Goal: Check status: Check status

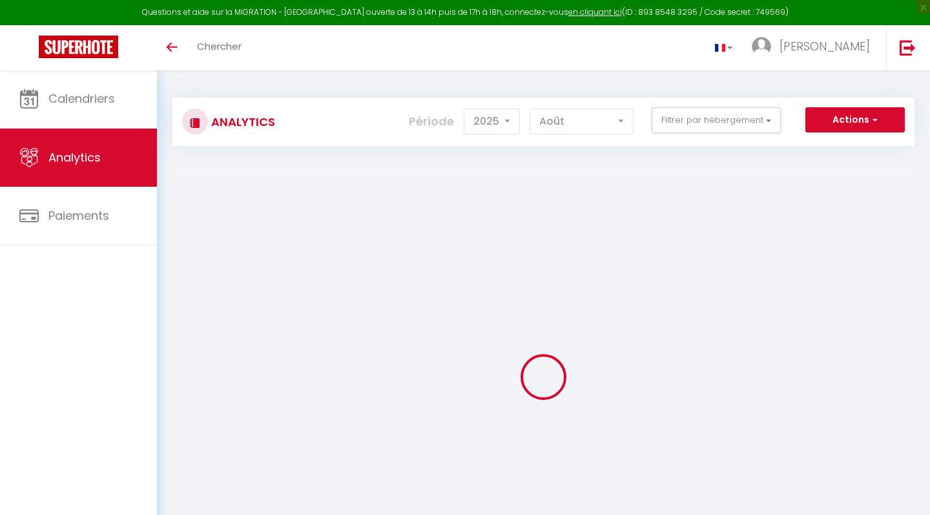
select select "2025"
select select "8"
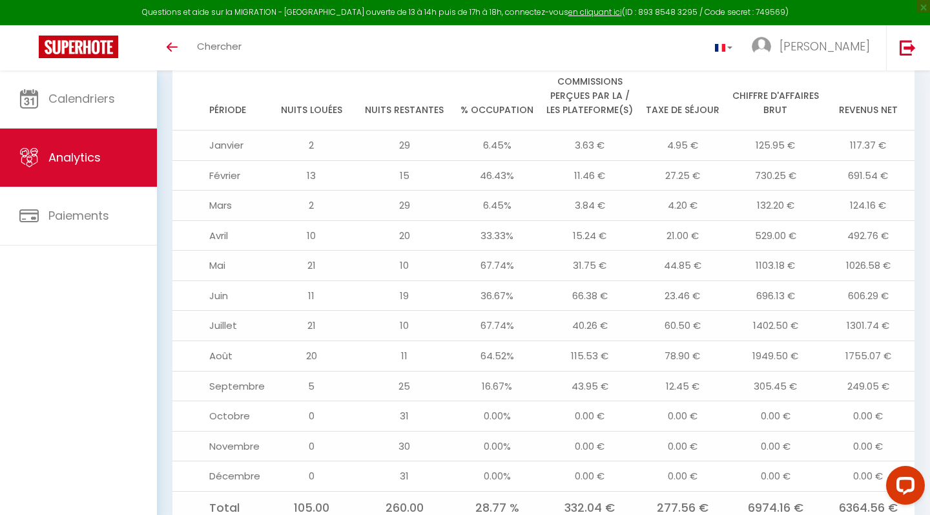
scroll to position [1447, 0]
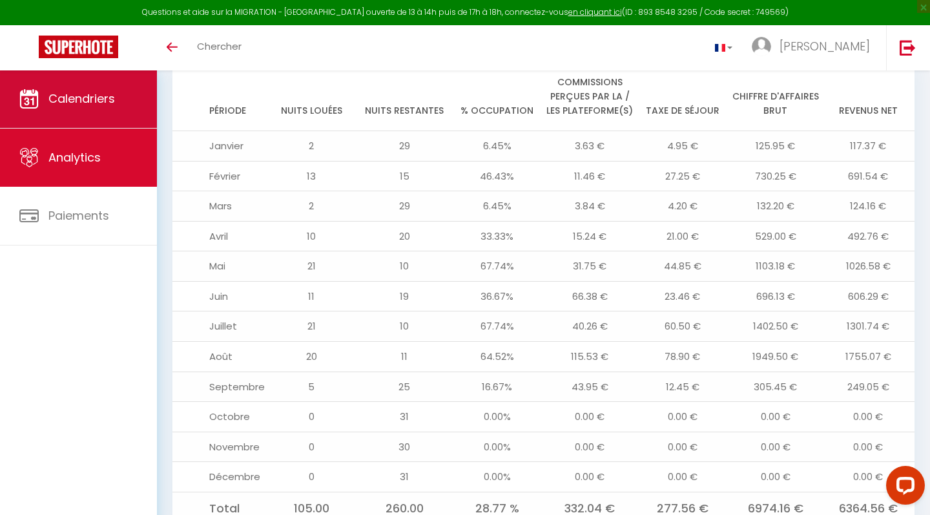
click at [110, 97] on span "Calendriers" at bounding box center [81, 98] width 67 height 16
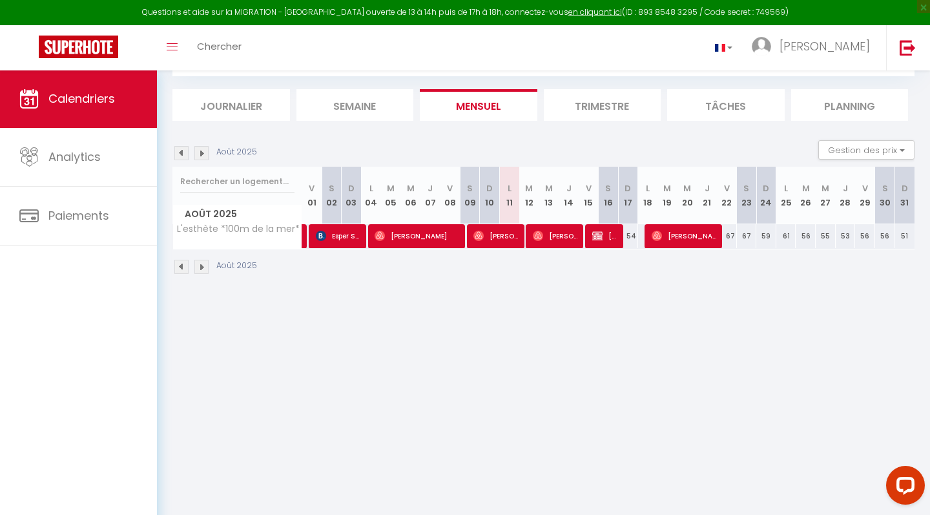
scroll to position [70, 0]
click at [573, 112] on li "Trimestre" at bounding box center [603, 105] width 118 height 32
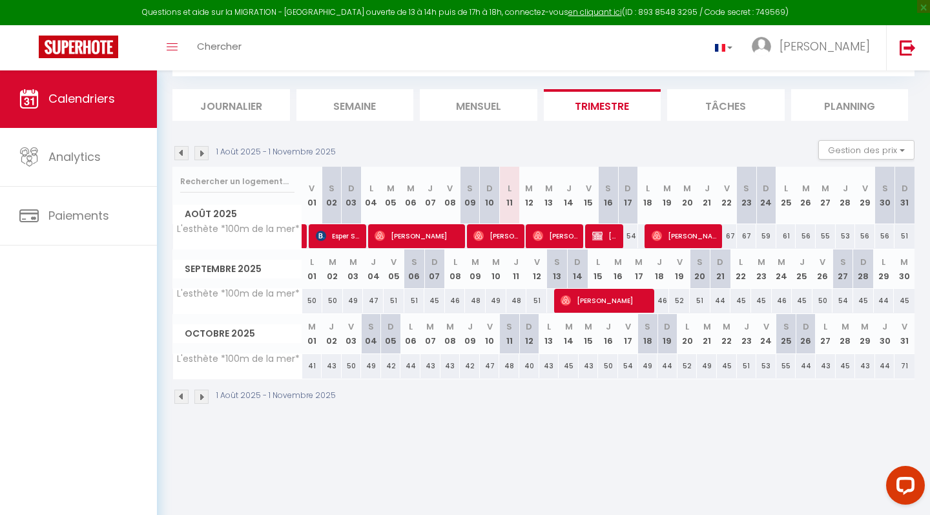
click at [180, 153] on img at bounding box center [181, 153] width 14 height 14
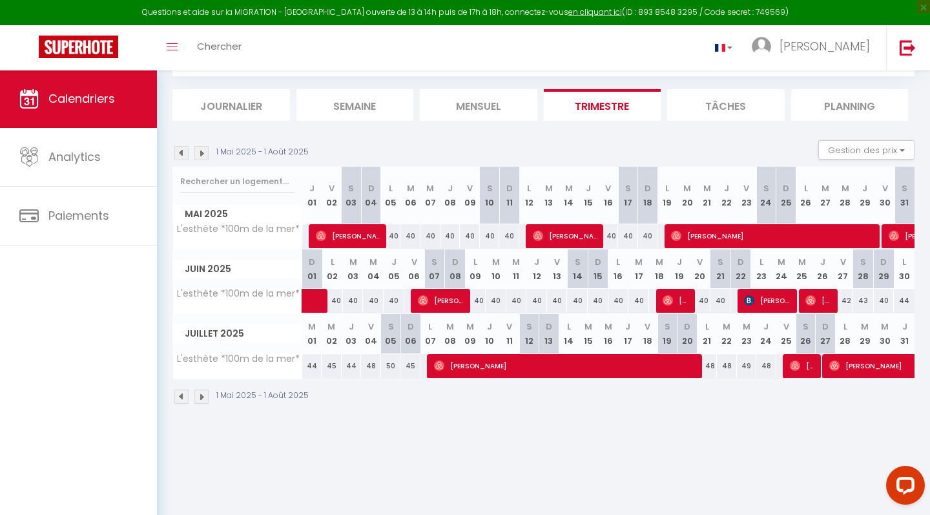
click at [205, 150] on img at bounding box center [201, 153] width 14 height 14
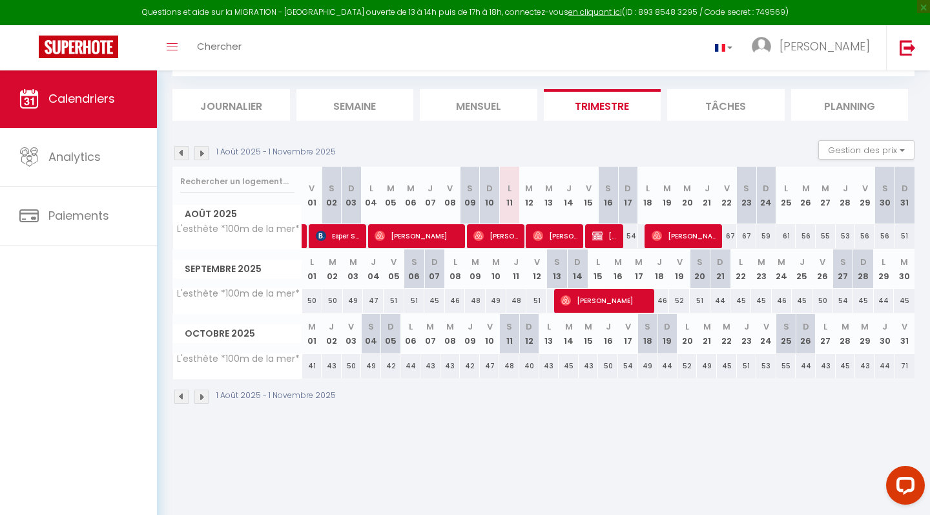
click at [175, 148] on img at bounding box center [181, 153] width 14 height 14
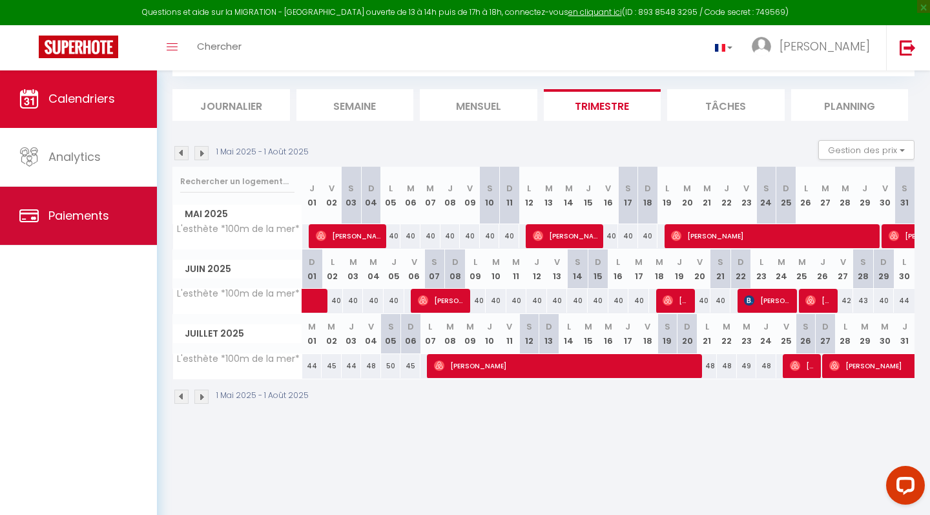
click at [82, 227] on link "Paiements" at bounding box center [78, 216] width 157 height 58
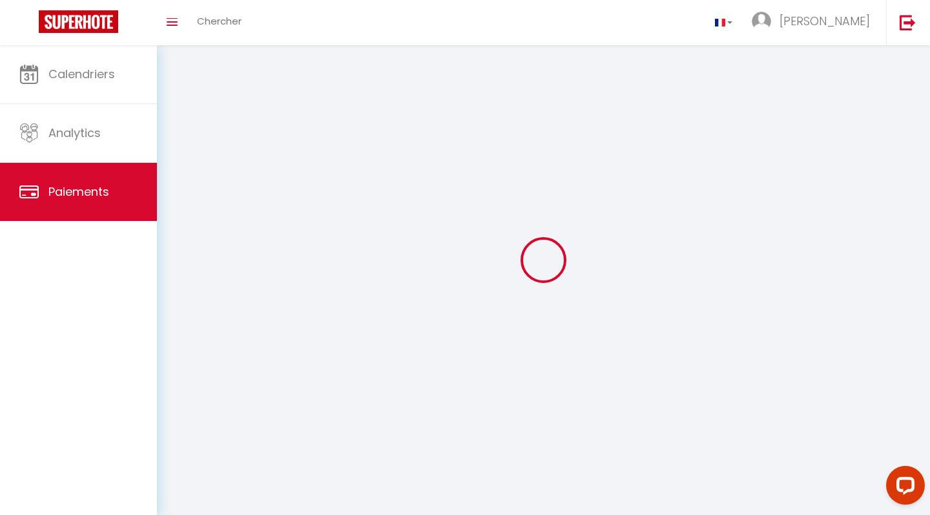
select select "2"
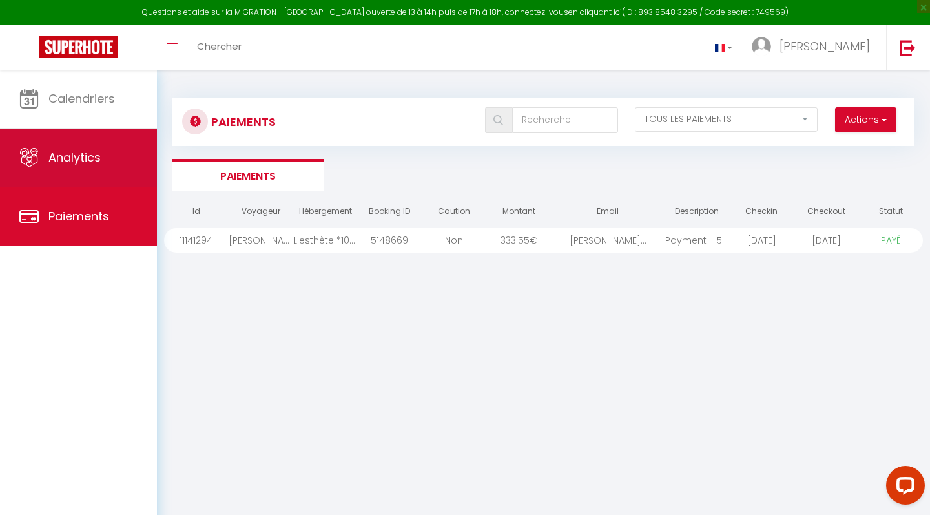
click at [89, 169] on link "Analytics" at bounding box center [78, 158] width 157 height 58
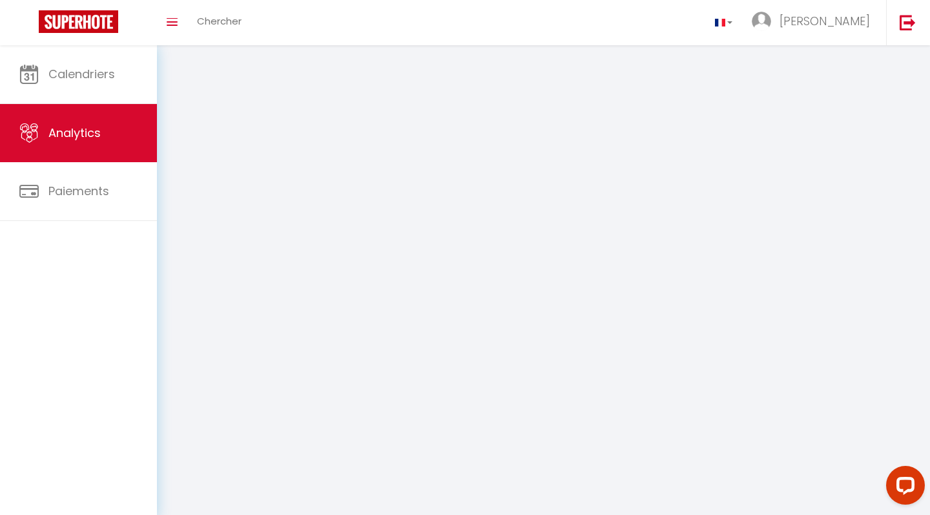
select select "2025"
select select "8"
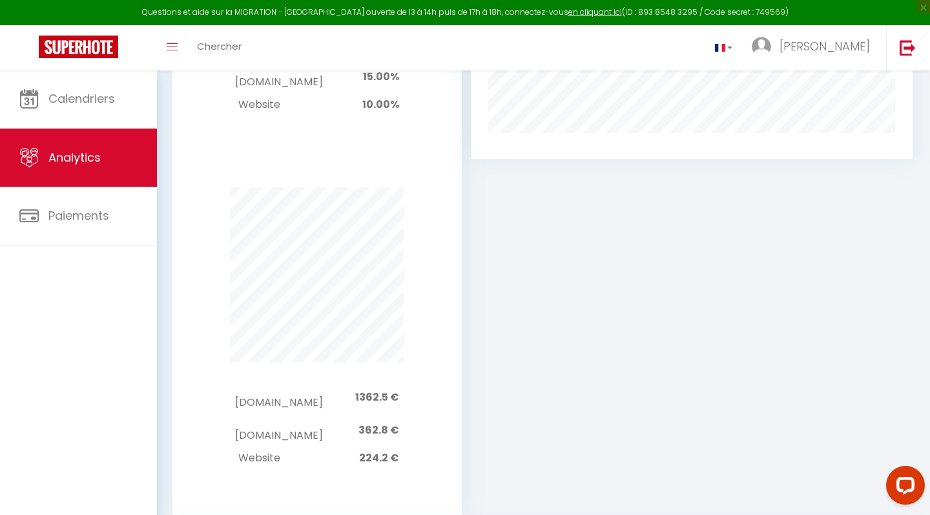
scroll to position [832, 0]
